Goal: Task Accomplishment & Management: Complete application form

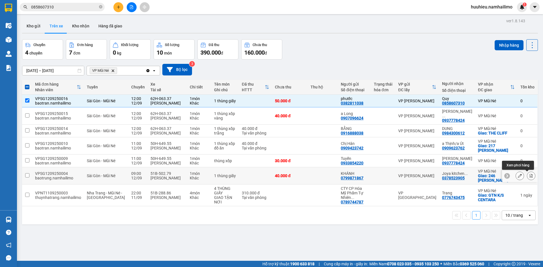
click at [530, 176] on icon at bounding box center [532, 176] width 4 height 4
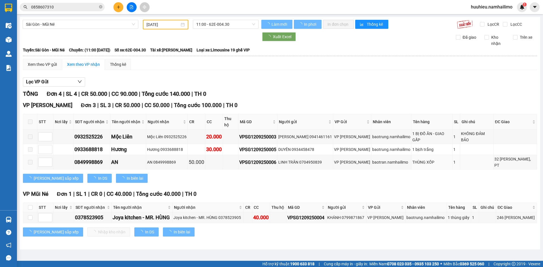
type input "[DATE]"
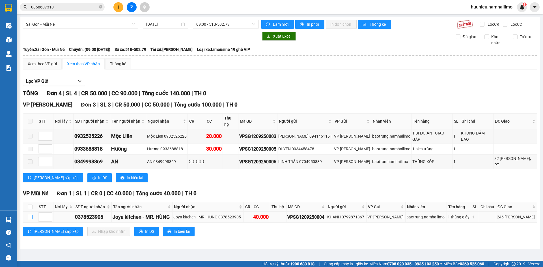
click at [31, 215] on input "checkbox" at bounding box center [30, 217] width 5 height 5
checkbox input "true"
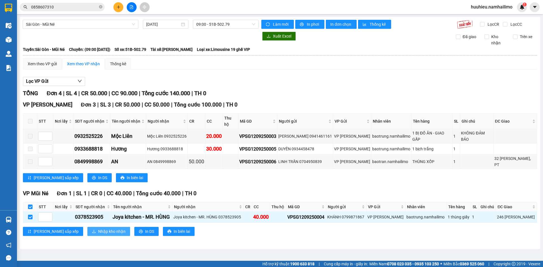
click at [98, 229] on span "Nhập kho nhận" at bounding box center [111, 232] width 27 height 6
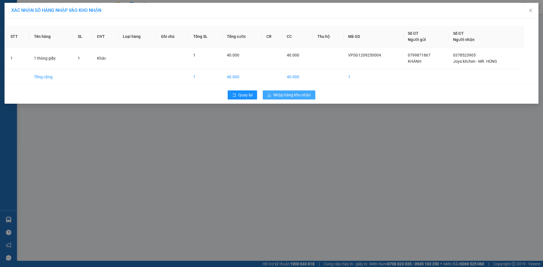
click at [282, 97] on span "Nhập hàng kho nhận" at bounding box center [292, 95] width 37 height 6
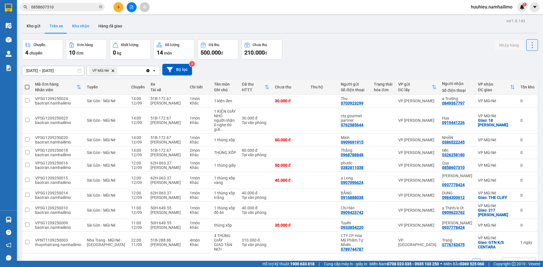
click at [80, 27] on button "Kho nhận" at bounding box center [81, 26] width 26 height 14
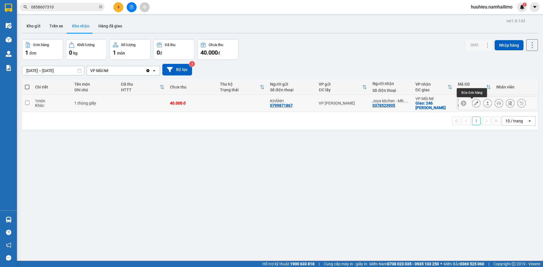
click at [473, 106] on button at bounding box center [477, 104] width 8 height 10
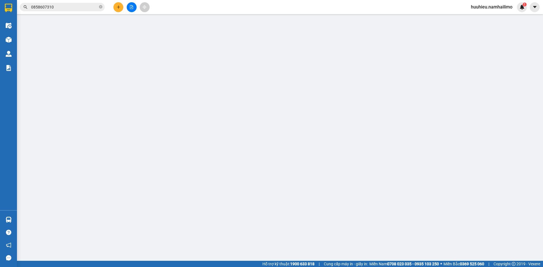
type input "0799871867"
type input "KHÁNH"
type input "0378523905"
type input "Joya kitchen - MR. HÙNG"
checkbox input "true"
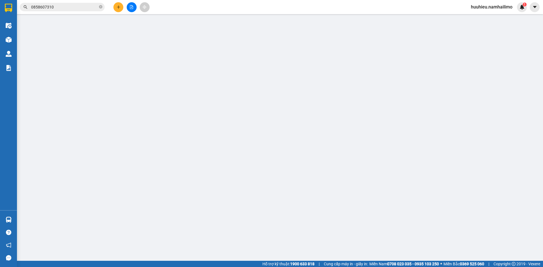
type input "246 [PERSON_NAME]"
type input "40.000"
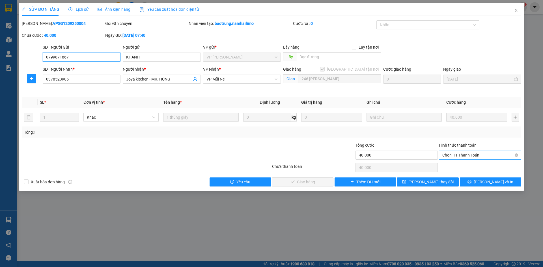
click at [465, 155] on span "Chọn HT Thanh Toán" at bounding box center [481, 155] width 76 height 8
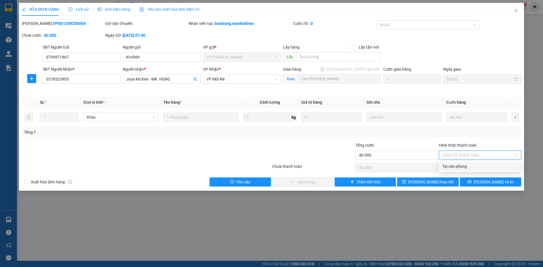
click at [464, 165] on div "Tại văn phòng" at bounding box center [481, 167] width 76 height 6
type input "0"
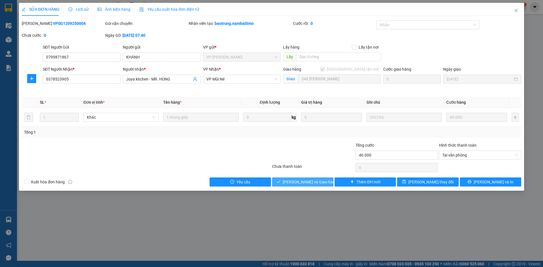
click at [299, 180] on span "[PERSON_NAME] và Giao hàng" at bounding box center [310, 182] width 54 height 6
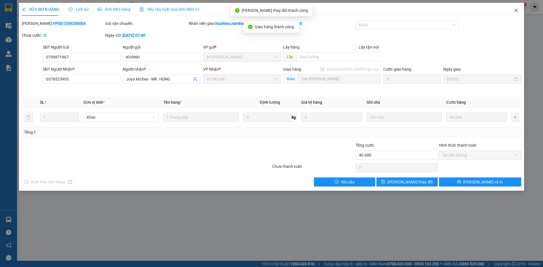
click at [516, 12] on icon "close" at bounding box center [516, 10] width 3 height 3
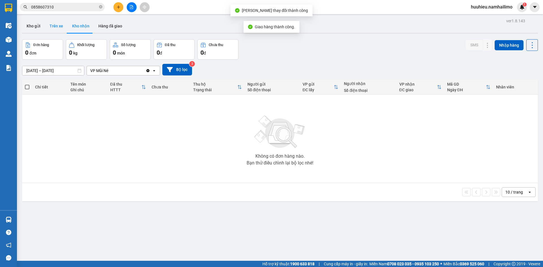
click at [56, 29] on button "Trên xe" at bounding box center [56, 26] width 23 height 14
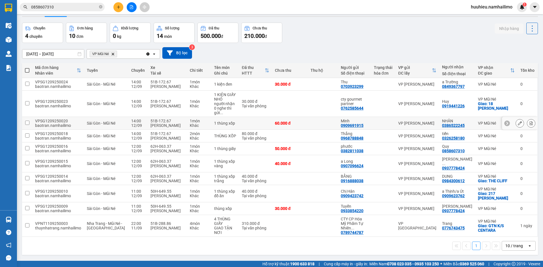
scroll to position [26, 0]
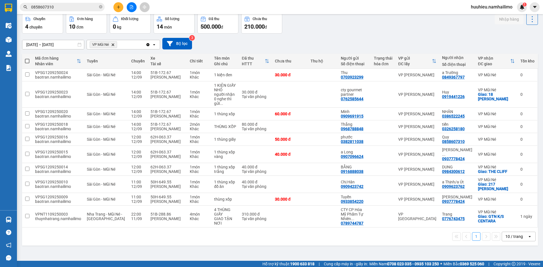
click at [65, 7] on input "0858607310" at bounding box center [64, 7] width 67 height 6
type input "0"
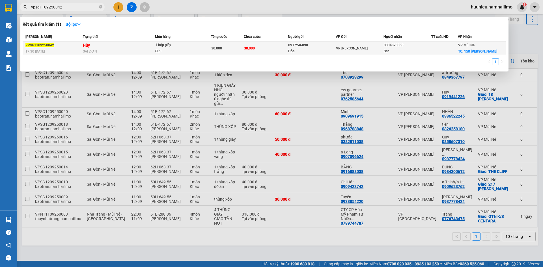
type input "vpsg1109250042"
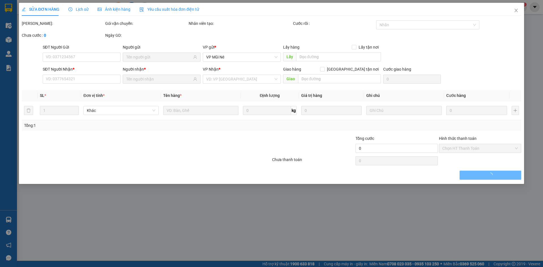
type input "0937246898"
type input "Hòa"
type input "0334820063"
type input "San"
checkbox input "true"
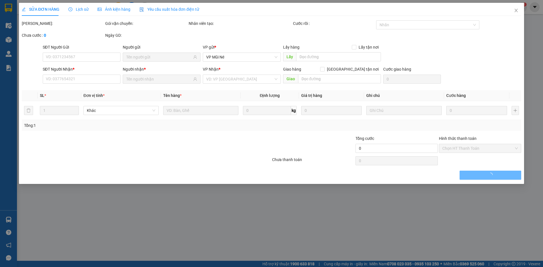
type input "150 [PERSON_NAME]"
type input "10.000"
type input "30.000"
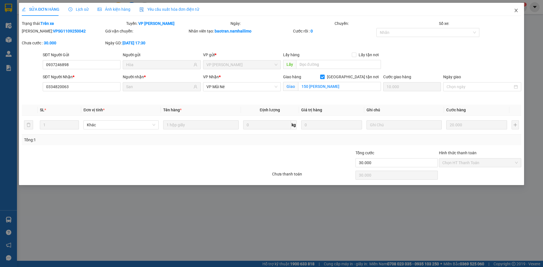
click at [515, 9] on icon "close" at bounding box center [516, 10] width 5 height 5
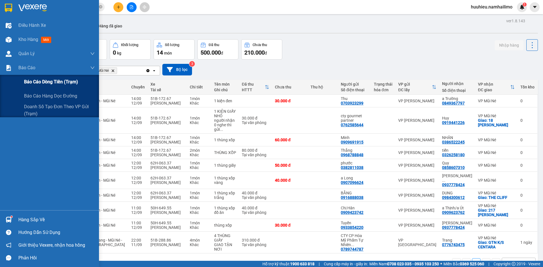
click at [40, 79] on span "Báo cáo dòng tiền (trạm)" at bounding box center [51, 81] width 54 height 7
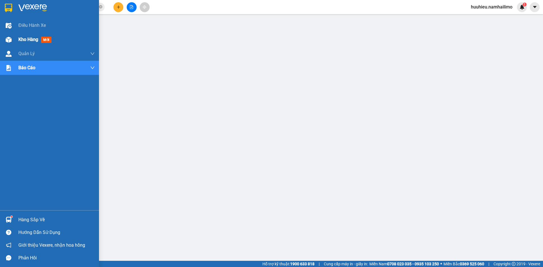
click at [28, 41] on span "Kho hàng" at bounding box center [28, 39] width 20 height 5
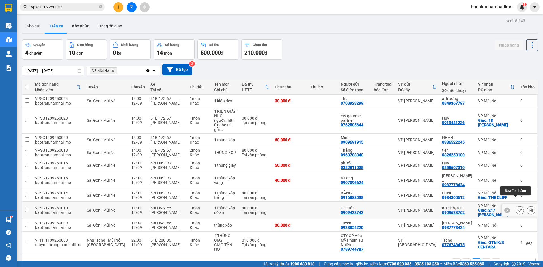
click at [518, 209] on icon at bounding box center [520, 211] width 4 height 4
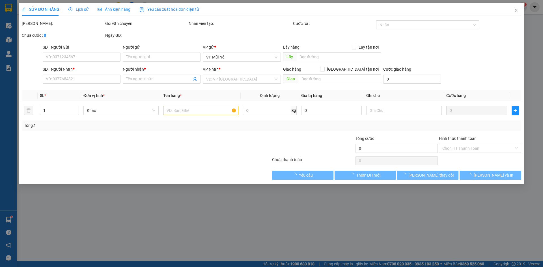
type input "0909423742"
type input "Chị Hân"
type input "0909623762"
type input "a Thịnh/a Út"
checkbox input "true"
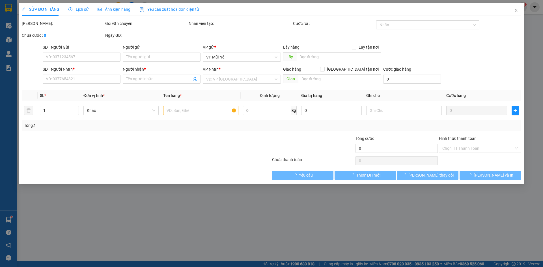
type input "217 [PERSON_NAME]"
type input "40.000"
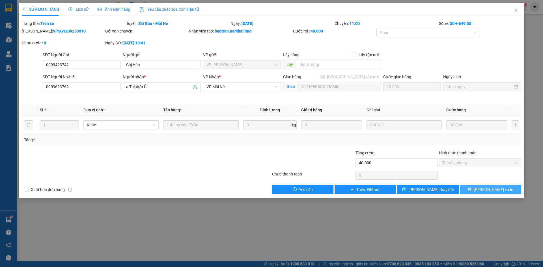
click at [489, 190] on span "[PERSON_NAME] và In" at bounding box center [494, 190] width 40 height 6
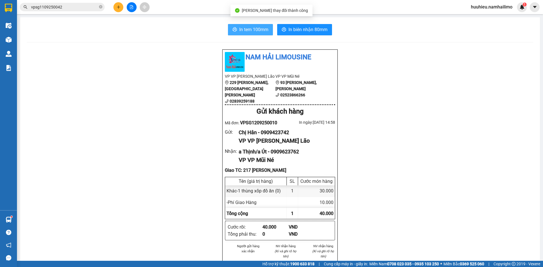
click at [240, 35] on button "In tem 100mm" at bounding box center [250, 29] width 45 height 11
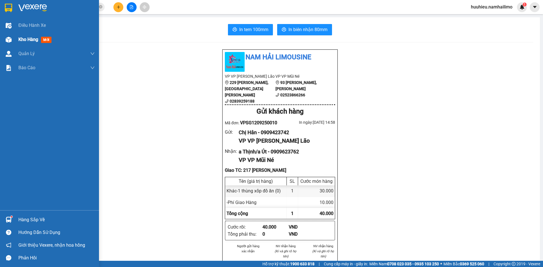
click at [24, 42] on span "Kho hàng" at bounding box center [28, 39] width 20 height 5
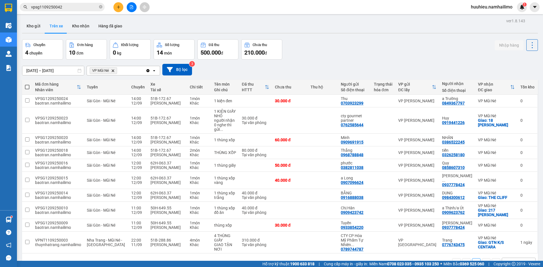
click at [114, 70] on icon "Delete" at bounding box center [112, 70] width 3 height 3
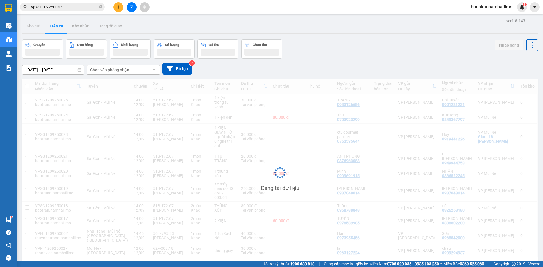
click at [114, 70] on div "Chọn văn phòng nhận" at bounding box center [109, 70] width 39 height 6
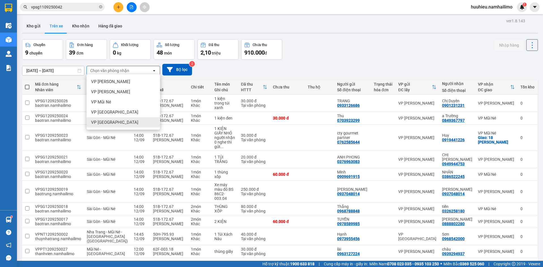
click at [112, 120] on span "VP [GEOGRAPHIC_DATA]" at bounding box center [114, 123] width 47 height 6
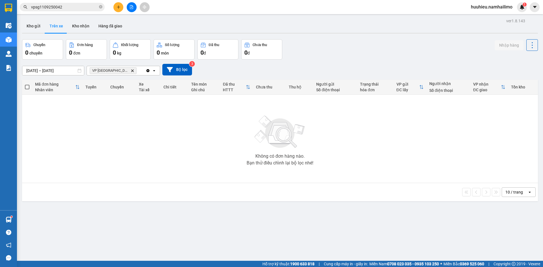
click at [131, 71] on icon "VP chợ Mũi Né, close by backspace" at bounding box center [132, 70] width 3 height 3
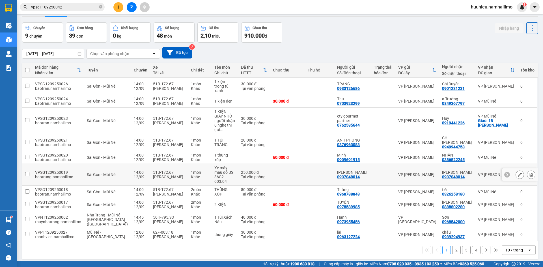
scroll to position [26, 0]
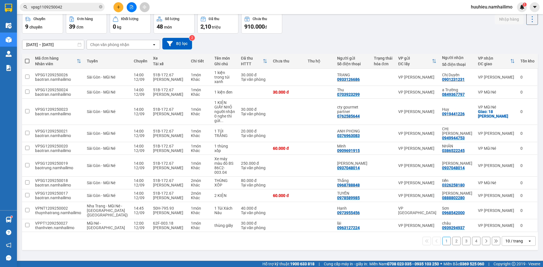
click at [104, 44] on div "Chọn văn phòng nhận" at bounding box center [109, 45] width 39 height 6
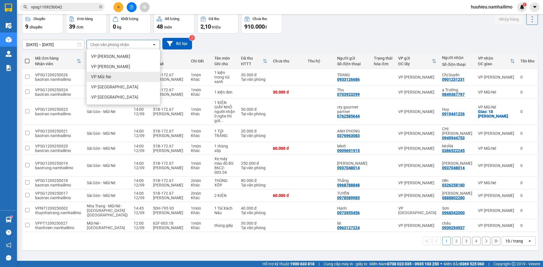
click at [106, 75] on span "VP Mũi Né" at bounding box center [101, 77] width 20 height 6
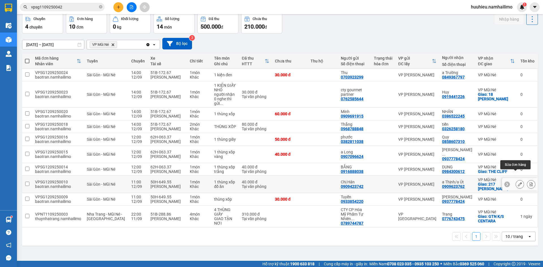
click at [516, 180] on button at bounding box center [520, 185] width 8 height 10
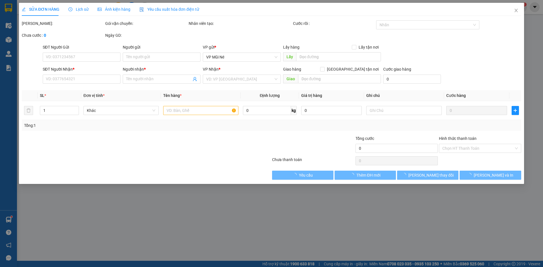
type input "0909423742"
type input "Chị Hân"
type input "0909623762"
type input "a Thịnh/a Út"
checkbox input "true"
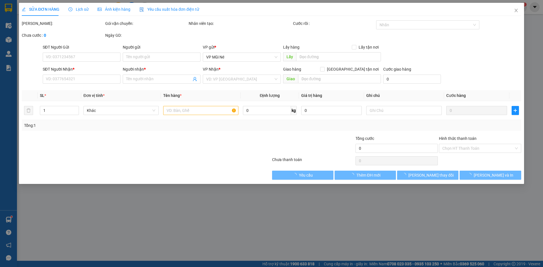
type input "217 [PERSON_NAME]"
type input "40.000"
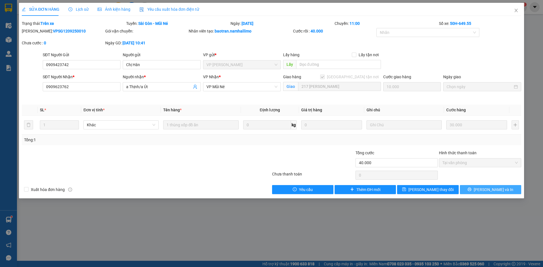
click at [490, 191] on span "[PERSON_NAME] và In" at bounding box center [494, 190] width 40 height 6
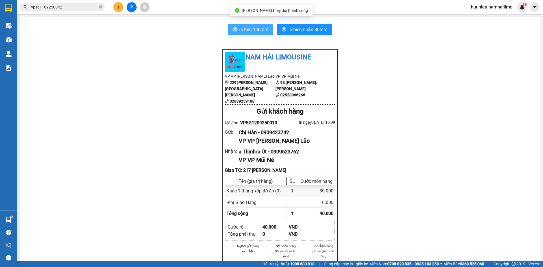
click at [256, 30] on span "In tem 100mm" at bounding box center [253, 29] width 29 height 7
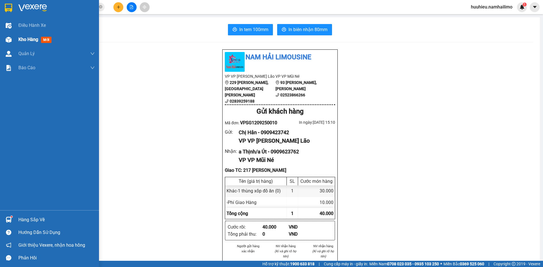
click at [20, 40] on span "Kho hàng" at bounding box center [28, 39] width 20 height 5
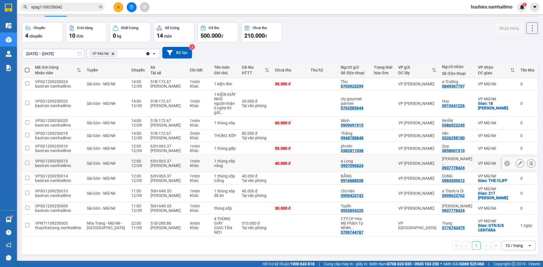
scroll to position [26, 0]
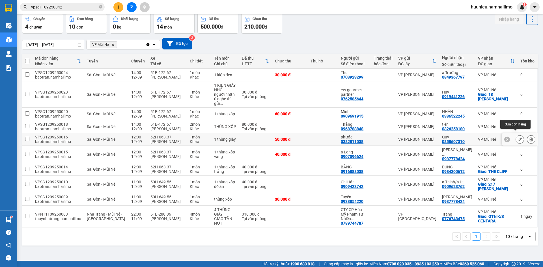
click at [518, 138] on icon at bounding box center [520, 140] width 4 height 4
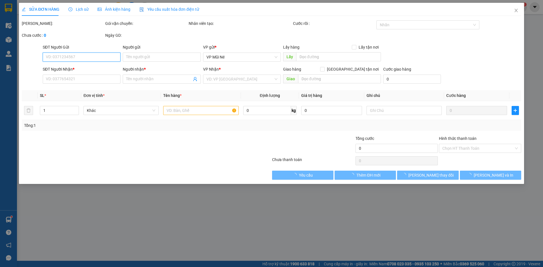
type input "0382811038"
type input "phước"
type input "0858607310"
type input "Quy"
type input "50.000"
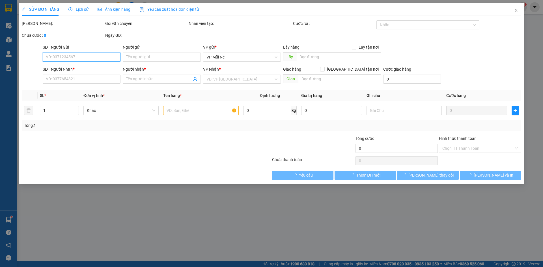
type input "50.000"
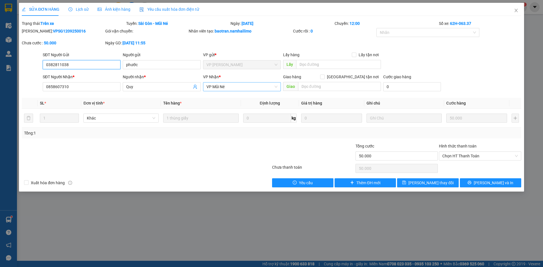
click at [236, 88] on span "VP Mũi Né" at bounding box center [242, 87] width 71 height 8
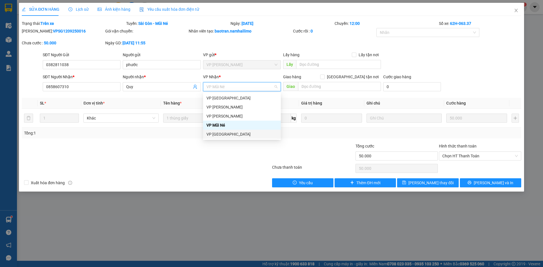
click at [229, 136] on div "VP [GEOGRAPHIC_DATA]" at bounding box center [242, 134] width 71 height 6
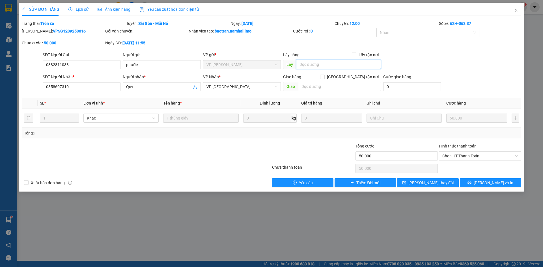
click at [320, 67] on input "text" at bounding box center [338, 64] width 85 height 9
type input "XE 06337"
click at [420, 183] on button "[PERSON_NAME] thay đổi" at bounding box center [427, 183] width 61 height 9
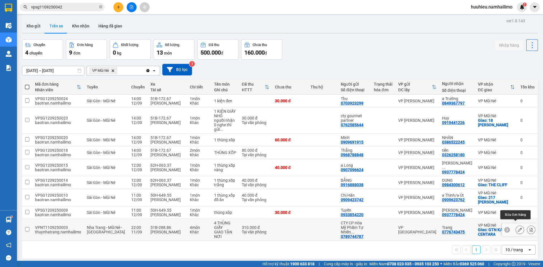
click at [518, 228] on icon at bounding box center [520, 230] width 4 height 4
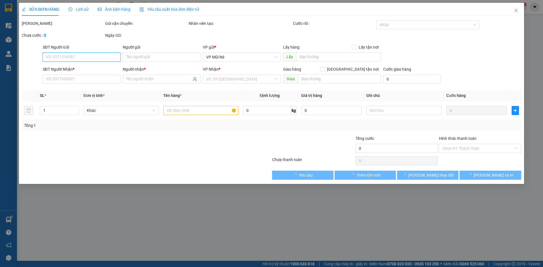
type input "0789744787"
type input "CTY CP Hóa Mỹ Phẩm Tự Nhiên 718 [PERSON_NAME]"
type input "0776743475"
type input "Trang"
checkbox input "true"
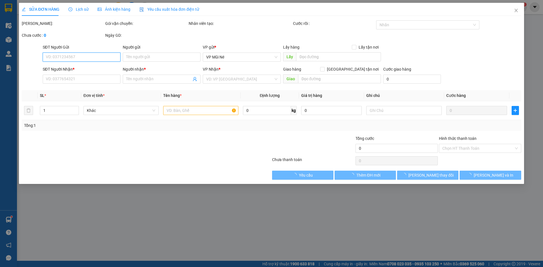
type input "GTN K/S CENTARA"
type input "310.000"
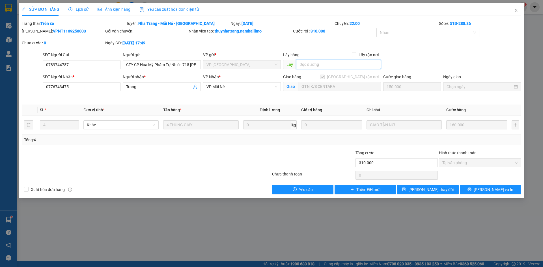
click at [311, 67] on input "text" at bounding box center [338, 64] width 85 height 9
click at [234, 91] on span "VP Mũi Né" at bounding box center [242, 87] width 71 height 8
type input "XE 06337 CHUYỂN VỀ"
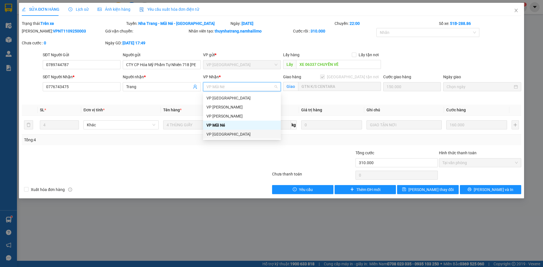
click at [228, 132] on div "VP [GEOGRAPHIC_DATA]" at bounding box center [242, 134] width 71 height 6
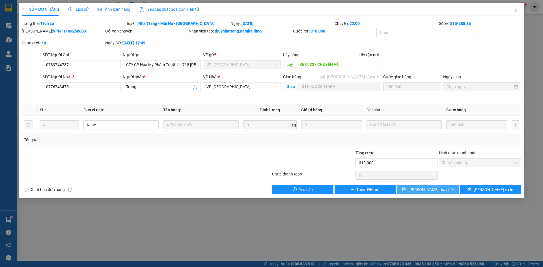
click at [432, 191] on span "[PERSON_NAME] thay đổi" at bounding box center [431, 190] width 45 height 6
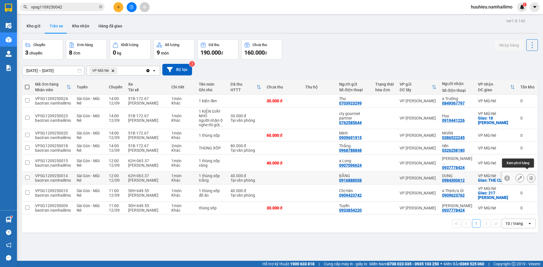
click at [530, 176] on icon at bounding box center [531, 178] width 3 height 4
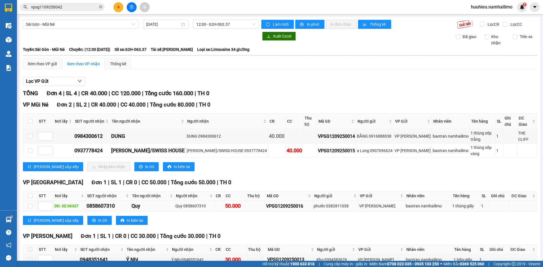
scroll to position [21, 0]
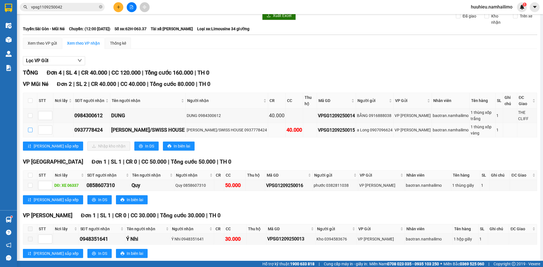
click at [31, 128] on input "checkbox" at bounding box center [30, 130] width 5 height 5
checkbox input "true"
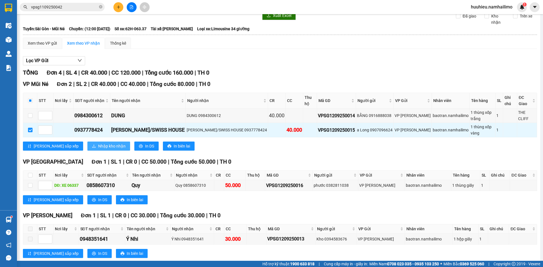
click at [98, 143] on span "Nhập kho nhận" at bounding box center [111, 146] width 27 height 6
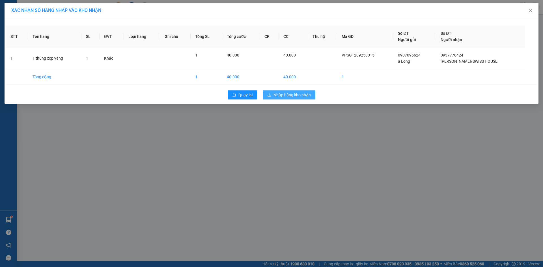
click at [285, 96] on span "Nhập hàng kho nhận" at bounding box center [292, 95] width 37 height 6
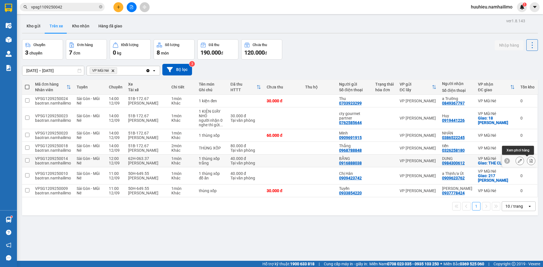
click at [530, 162] on icon at bounding box center [531, 161] width 3 height 4
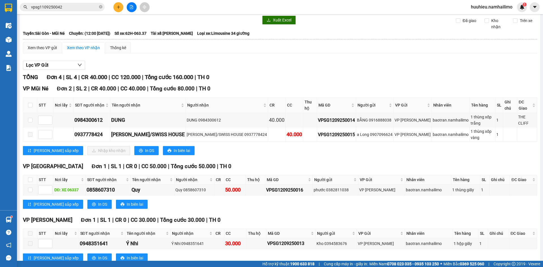
scroll to position [21, 0]
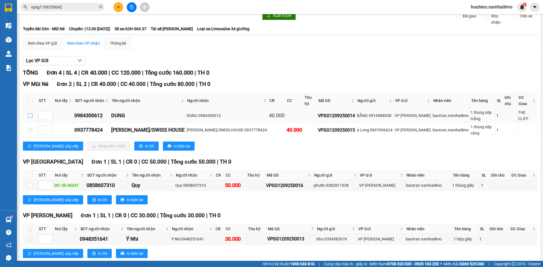
click at [30, 114] on input "checkbox" at bounding box center [30, 116] width 5 height 5
checkbox input "true"
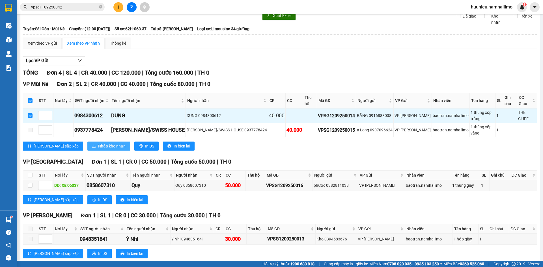
click at [92, 144] on icon "download" at bounding box center [94, 146] width 4 height 4
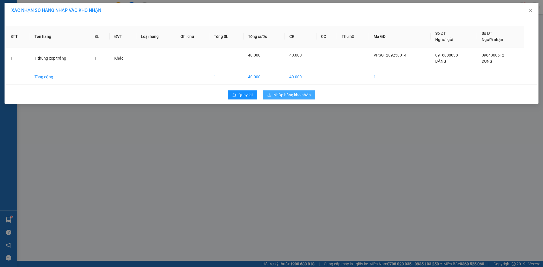
click at [279, 94] on span "Nhập hàng kho nhận" at bounding box center [292, 95] width 37 height 6
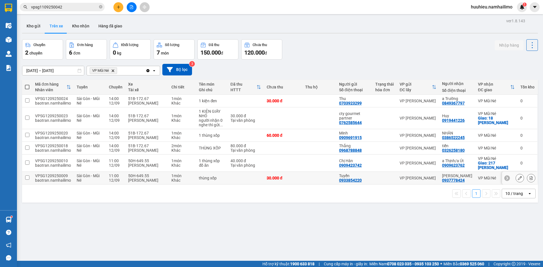
click at [528, 183] on button at bounding box center [532, 179] width 8 height 10
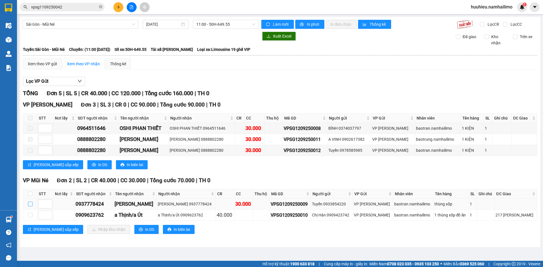
click at [31, 205] on input "checkbox" at bounding box center [30, 204] width 5 height 5
checkbox input "true"
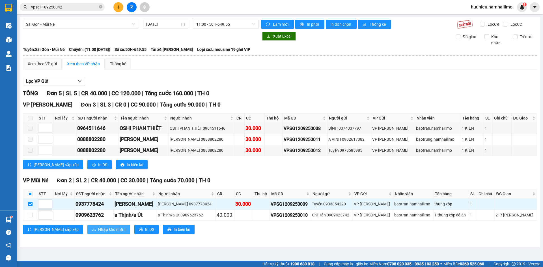
click at [98, 228] on span "Nhập kho nhận" at bounding box center [111, 230] width 27 height 6
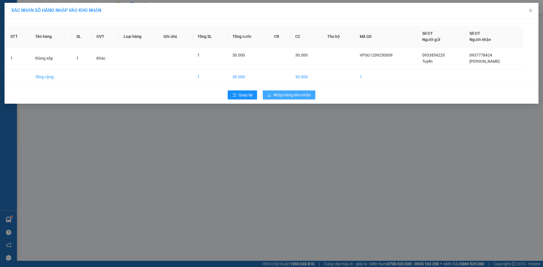
click at [288, 98] on span "Nhập hàng kho nhận" at bounding box center [292, 95] width 37 height 6
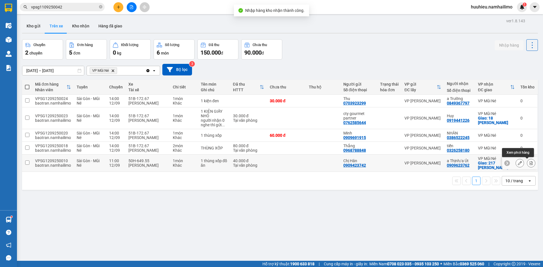
click at [530, 164] on icon at bounding box center [532, 163] width 4 height 4
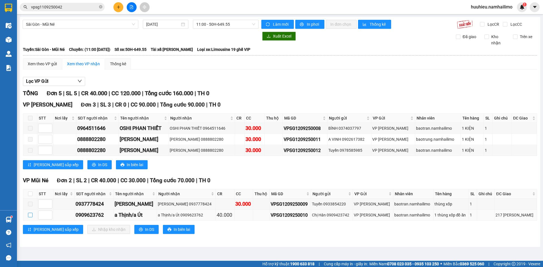
click at [30, 217] on input "checkbox" at bounding box center [30, 215] width 5 height 5
checkbox input "true"
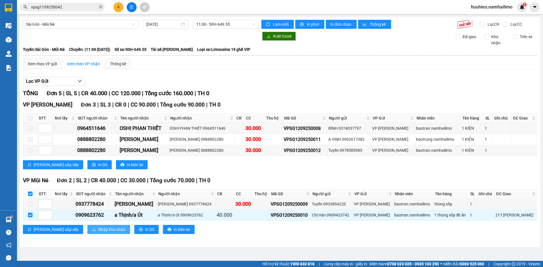
click at [98, 229] on span "Nhập kho nhận" at bounding box center [111, 230] width 27 height 6
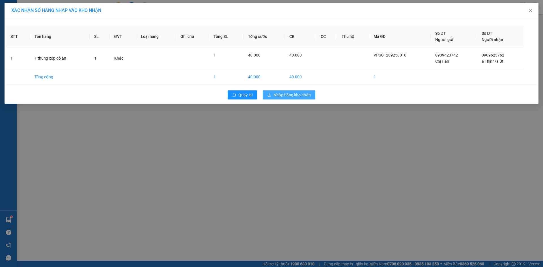
click at [280, 95] on span "Nhập hàng kho nhận" at bounding box center [292, 95] width 37 height 6
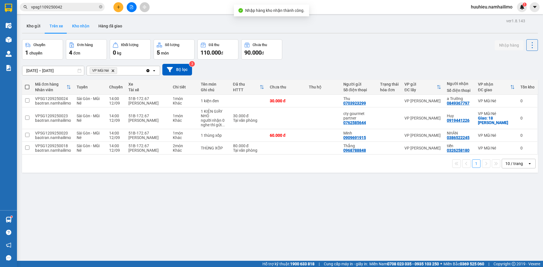
click at [83, 27] on button "Kho nhận" at bounding box center [81, 26] width 26 height 14
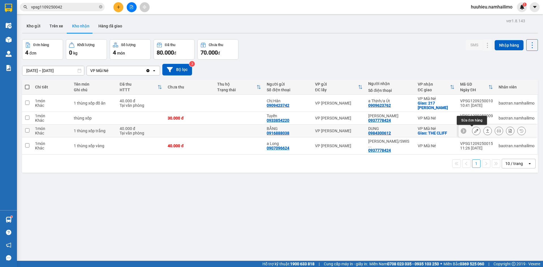
click at [475, 132] on icon at bounding box center [477, 131] width 4 height 4
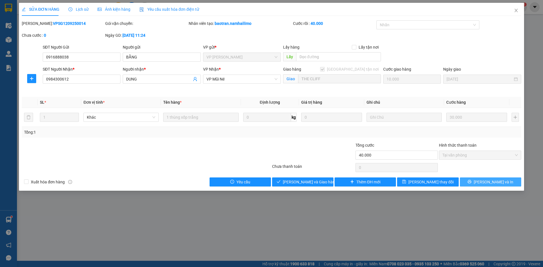
click at [479, 183] on button "[PERSON_NAME] và In" at bounding box center [490, 182] width 61 height 9
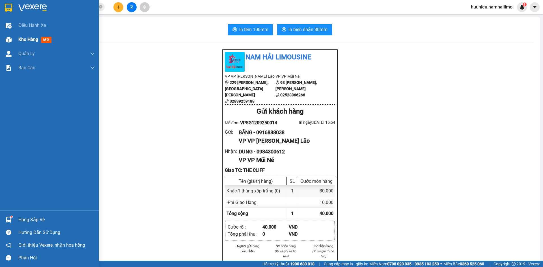
click at [23, 39] on span "Kho hàng" at bounding box center [28, 39] width 20 height 5
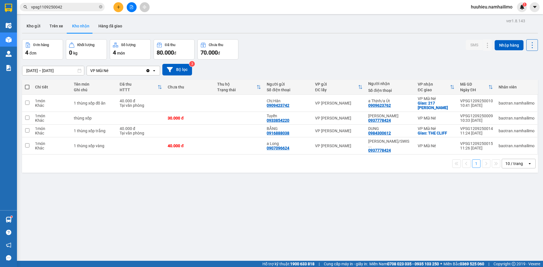
click at [78, 29] on button "Kho nhận" at bounding box center [81, 26] width 26 height 14
click at [473, 131] on button at bounding box center [477, 131] width 8 height 10
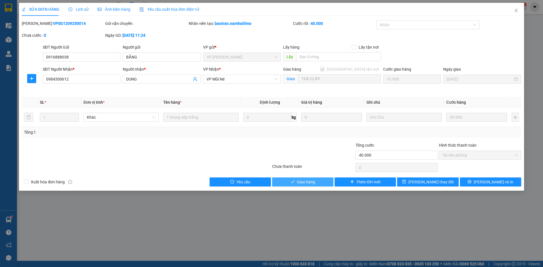
click at [303, 186] on button "Giao hàng" at bounding box center [302, 182] width 61 height 9
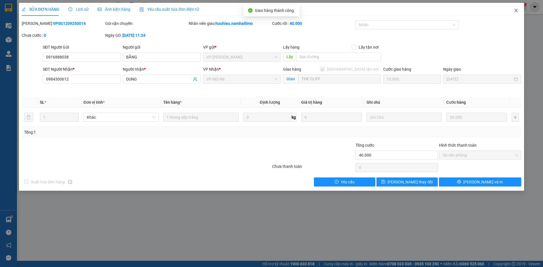
click at [517, 10] on icon "close" at bounding box center [516, 10] width 3 height 3
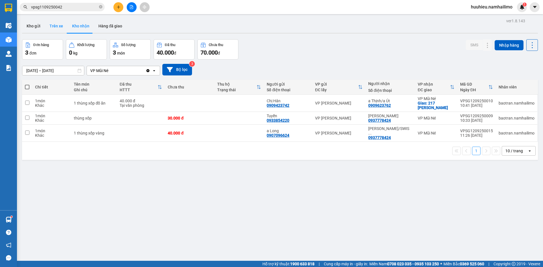
click at [58, 27] on button "Trên xe" at bounding box center [56, 26] width 23 height 14
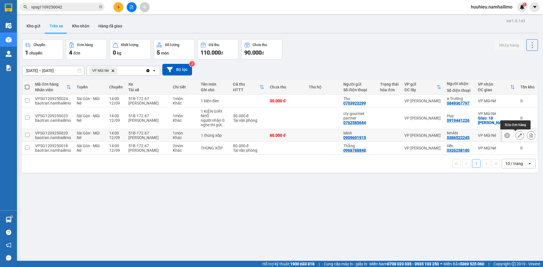
click at [518, 134] on icon at bounding box center [520, 136] width 4 height 4
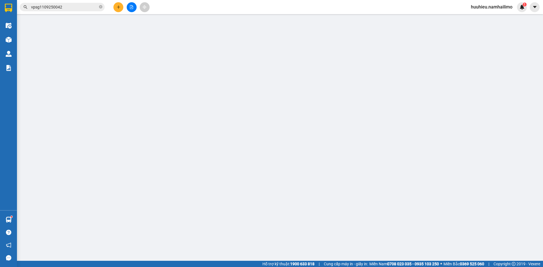
type input "0909691915"
type input "Minh"
type input "0386522245"
type input "NHÂN"
type input "60.000"
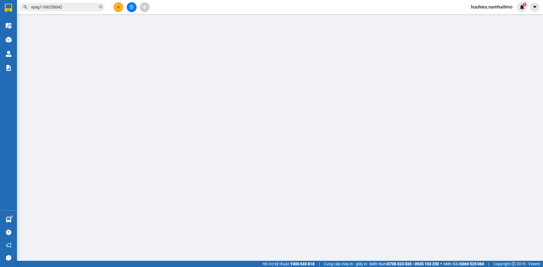
type input "60.000"
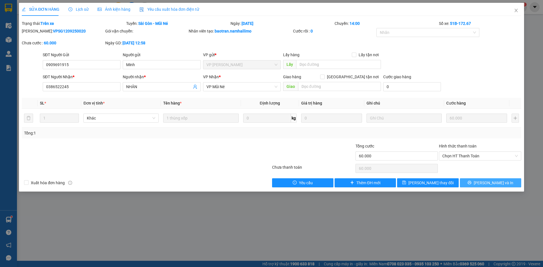
click at [472, 183] on icon "printer" at bounding box center [470, 183] width 4 height 4
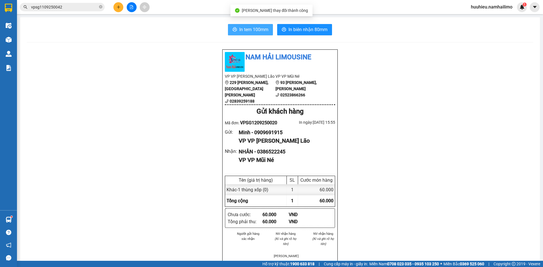
click at [247, 35] on button "In tem 100mm" at bounding box center [250, 29] width 45 height 11
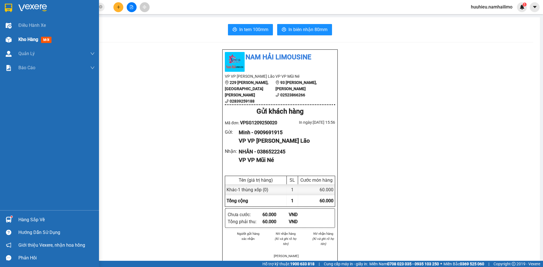
click at [25, 37] on span "Kho hàng" at bounding box center [28, 39] width 20 height 5
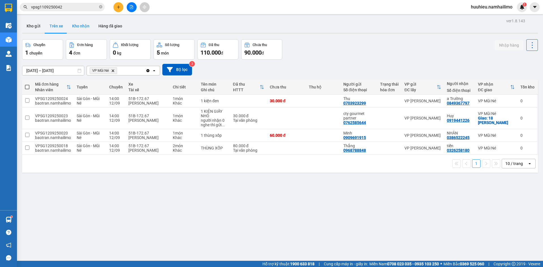
click at [85, 29] on button "Kho nhận" at bounding box center [81, 26] width 26 height 14
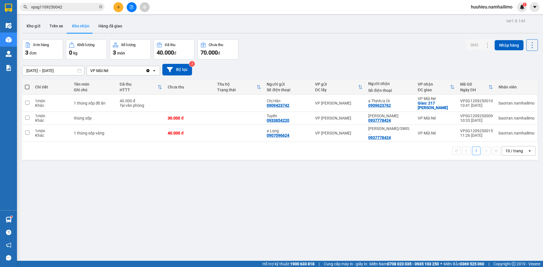
click at [85, 7] on input "vpsg1109250042" at bounding box center [64, 7] width 67 height 6
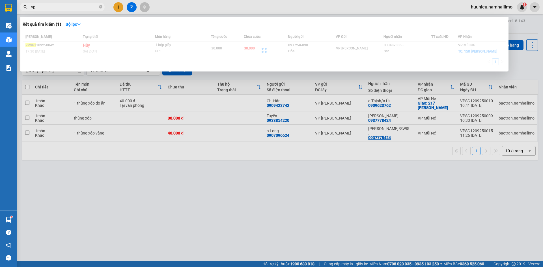
type input "v"
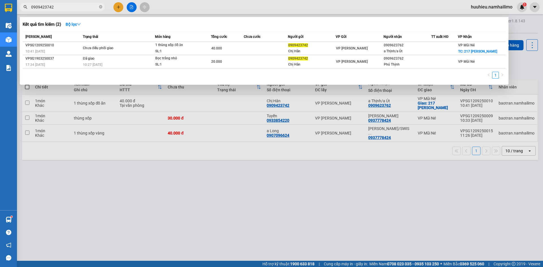
type input "0909423742"
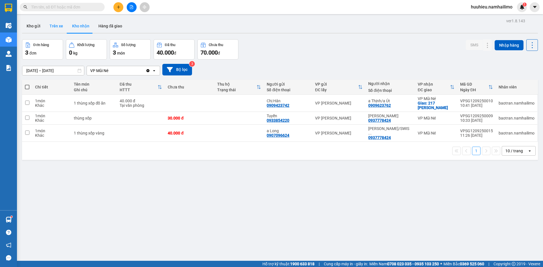
click at [60, 27] on button "Trên xe" at bounding box center [56, 26] width 23 height 14
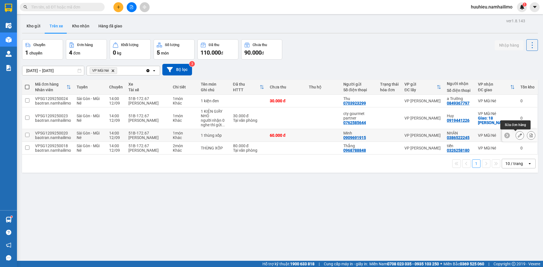
click at [518, 135] on icon at bounding box center [520, 136] width 4 height 4
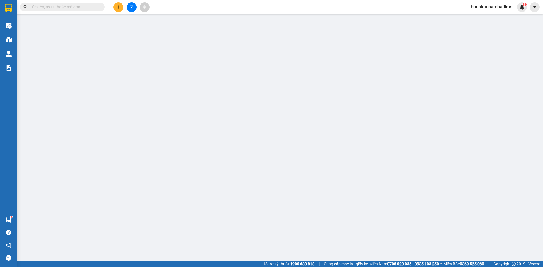
type input "0909691915"
type input "Minh"
type input "0386522245"
type input "NHÂN"
type input "60.000"
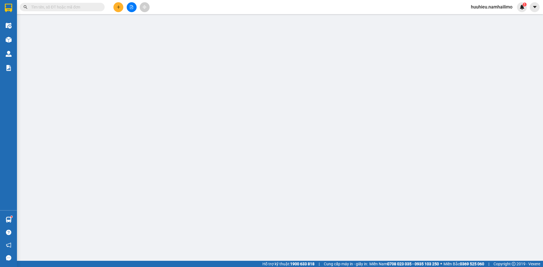
type input "60.000"
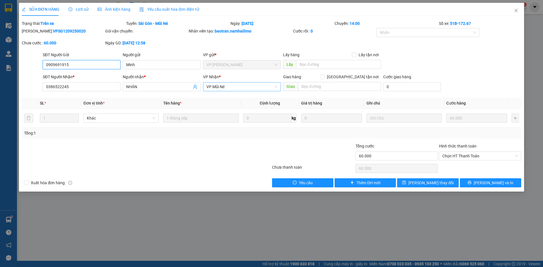
click at [224, 90] on span "VP Mũi Né" at bounding box center [242, 87] width 71 height 8
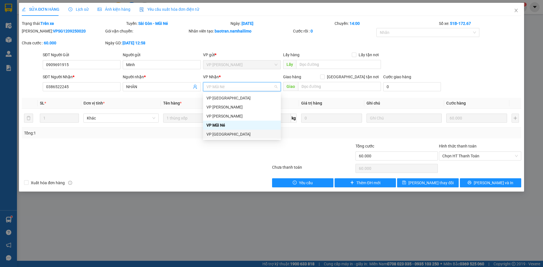
click at [227, 135] on div "VP [GEOGRAPHIC_DATA]" at bounding box center [242, 134] width 71 height 6
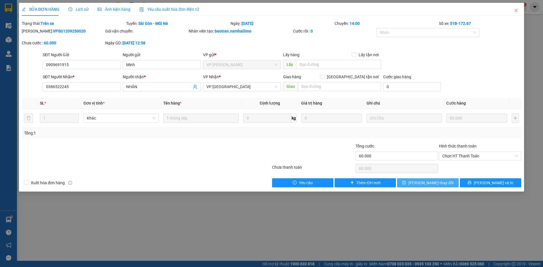
click at [428, 185] on span "[PERSON_NAME] thay đổi" at bounding box center [431, 183] width 45 height 6
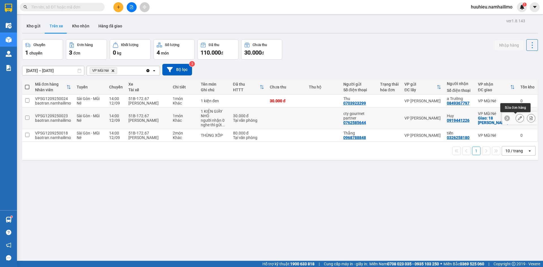
click at [518, 119] on icon at bounding box center [520, 118] width 4 height 4
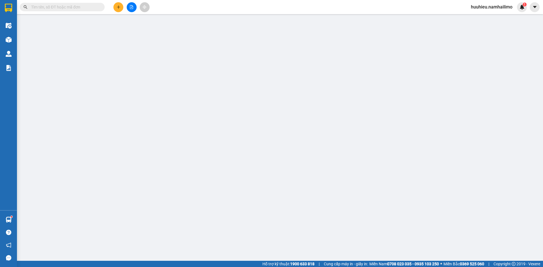
type input "0762585644"
type input "cty gourmet partner"
type input "0919441226"
type input "Huy"
checkbox input "true"
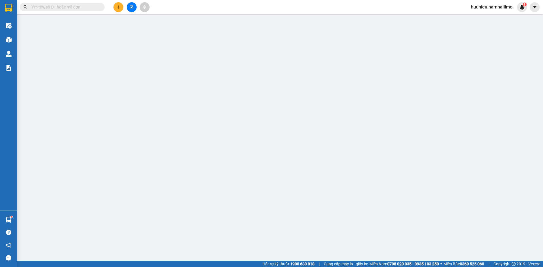
type input "18 [PERSON_NAME]"
type input "30.000"
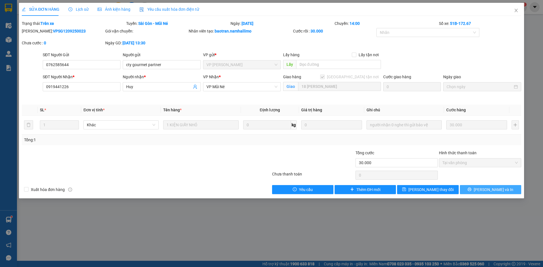
click at [472, 188] on icon "printer" at bounding box center [470, 190] width 4 height 4
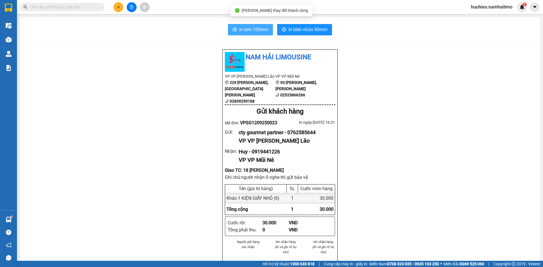
click at [249, 31] on span "In tem 100mm" at bounding box center [253, 29] width 29 height 7
